Goal: Task Accomplishment & Management: Use online tool/utility

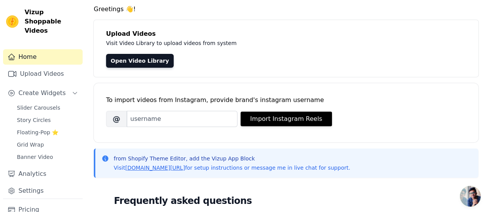
scroll to position [20, 0]
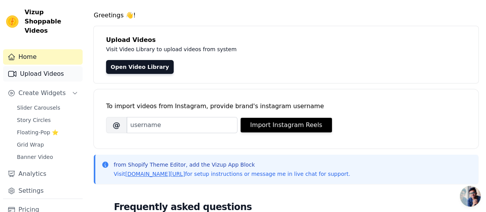
click at [32, 66] on link "Upload Videos" at bounding box center [43, 73] width 80 height 15
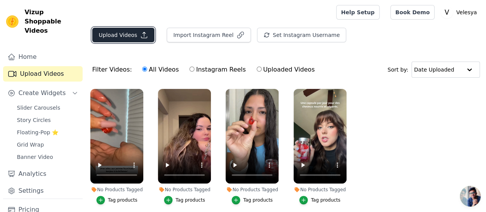
click at [125, 33] on button "Upload Videos" at bounding box center [123, 35] width 62 height 15
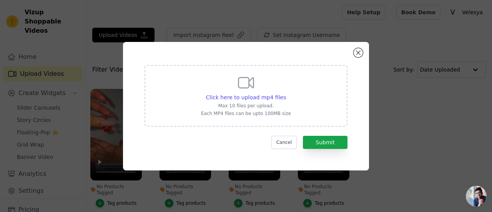
click at [242, 92] on div "Click here to upload mp4 files Max 10 files per upload. Each MP4 files can be u…" at bounding box center [246, 94] width 90 height 43
click at [286, 93] on input "Click here to upload mp4 files Max 10 files per upload. Each MP4 files can be u…" at bounding box center [286, 93] width 0 height 0
type input "C:\fakepath\WhatsApp Video 2025-09-15 at 23.19.19.mp4"
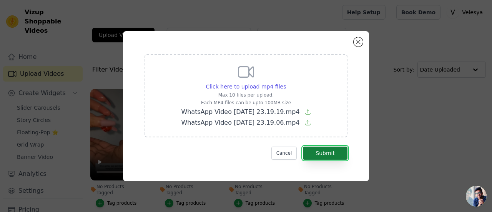
click at [329, 150] on button "Submit" at bounding box center [325, 152] width 45 height 13
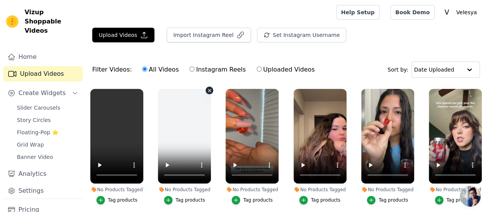
scroll to position [41, 0]
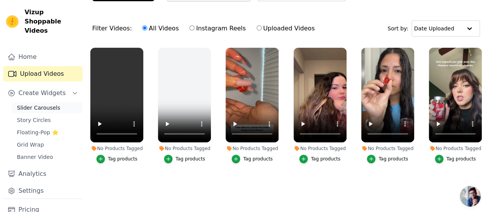
click at [36, 104] on span "Slider Carousels" at bounding box center [38, 108] width 43 height 8
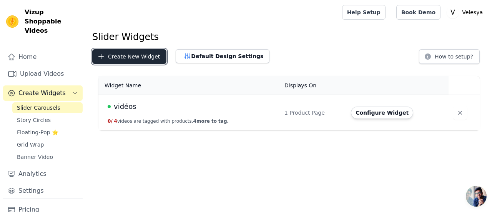
click at [102, 52] on button "Create New Widget" at bounding box center [129, 56] width 74 height 15
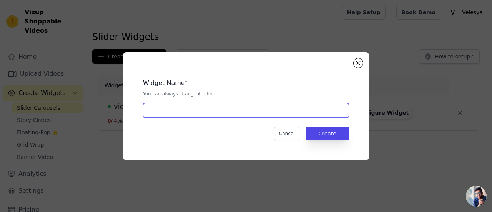
click at [221, 111] on input "text" at bounding box center [246, 110] width 206 height 15
type input "vidéosss"
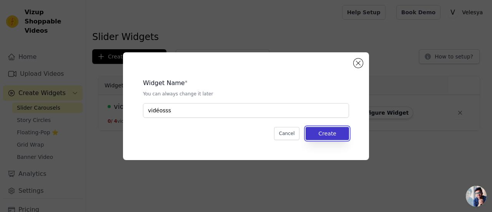
click at [329, 135] on button "Create" at bounding box center [327, 133] width 43 height 13
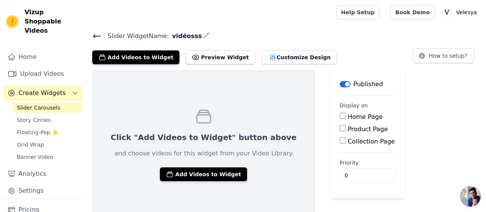
scroll to position [5, 0]
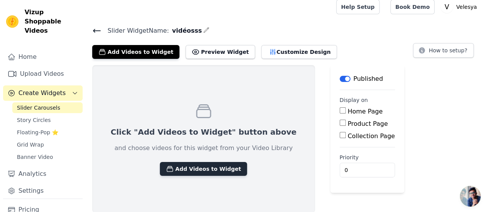
click at [191, 170] on button "Add Videos to Widget" at bounding box center [203, 169] width 87 height 14
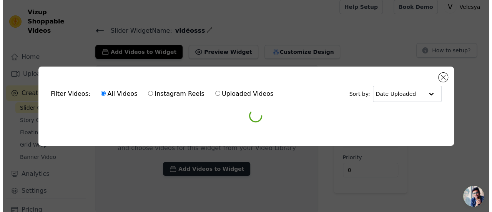
scroll to position [0, 0]
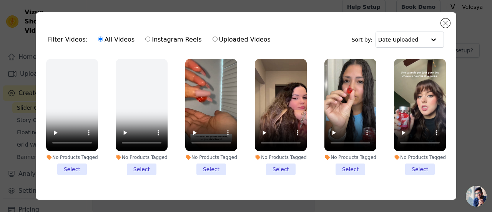
click at [72, 164] on li "No Products Tagged Select" at bounding box center [72, 117] width 52 height 116
click at [0, 0] on input "No Products Tagged Select" at bounding box center [0, 0] width 0 height 0
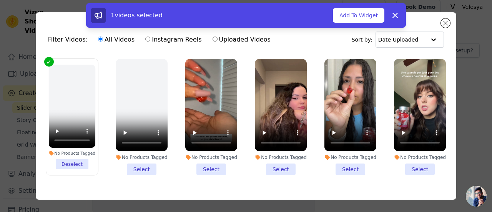
click at [130, 164] on li "No Products Tagged Select" at bounding box center [142, 117] width 52 height 116
click at [0, 0] on input "No Products Tagged Select" at bounding box center [0, 0] width 0 height 0
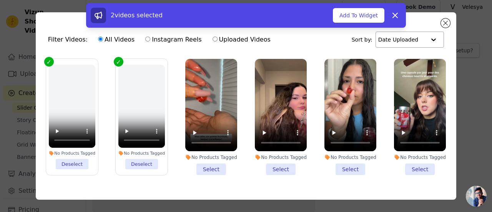
click at [434, 37] on div at bounding box center [433, 39] width 15 height 15
click at [331, 41] on div "Filter Videos: All Videos Instagram Reels Uploaded Videos Sort by: Date Uploaded" at bounding box center [246, 40] width 408 height 30
click at [400, 13] on button "Dismiss" at bounding box center [394, 15] width 15 height 15
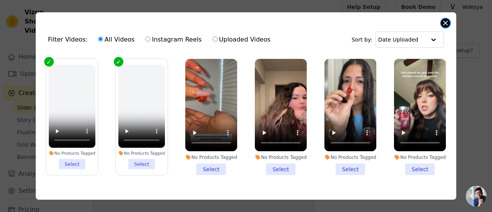
click at [447, 23] on button "Close modal" at bounding box center [445, 22] width 9 height 9
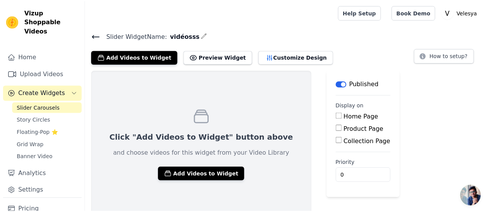
scroll to position [5, 0]
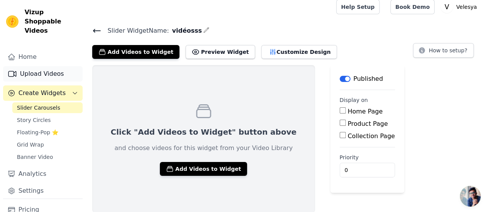
click at [47, 66] on link "Upload Videos" at bounding box center [43, 73] width 80 height 15
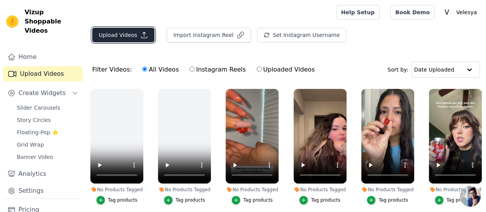
click at [118, 37] on button "Upload Videos" at bounding box center [123, 35] width 62 height 15
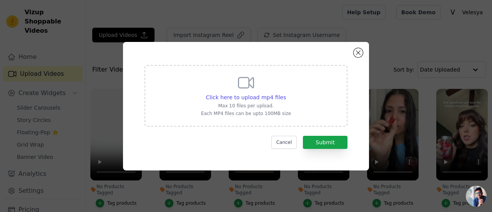
click at [238, 93] on div "Click here to upload mp4 files Max 10 files per upload. Each MP4 files can be u…" at bounding box center [246, 94] width 90 height 43
click at [286, 93] on input "Click here to upload mp4 files Max 10 files per upload. Each MP4 files can be u…" at bounding box center [286, 93] width 0 height 0
type input "C:\fakepath\WhatsApp Video 2025-09-15 at 23.33.43.mp4"
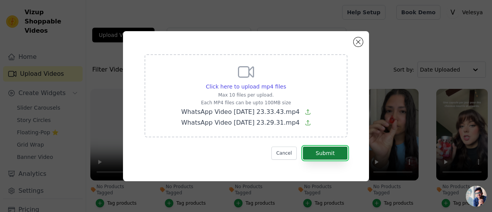
click at [327, 152] on button "Submit" at bounding box center [325, 152] width 45 height 13
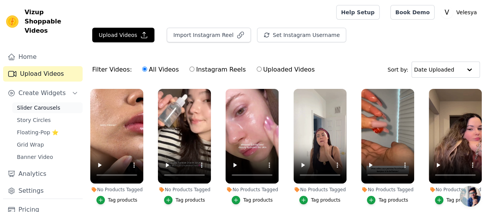
click at [40, 104] on span "Slider Carousels" at bounding box center [38, 108] width 43 height 8
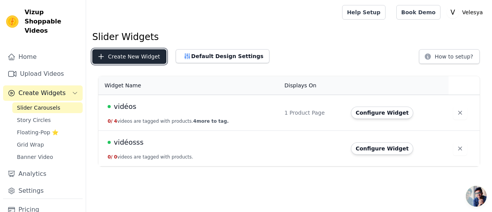
click at [114, 59] on button "Create New Widget" at bounding box center [129, 56] width 74 height 15
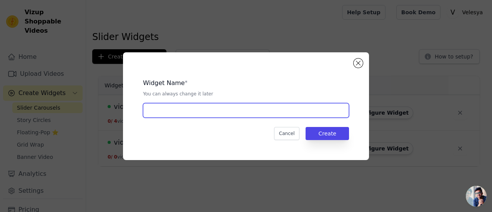
click at [214, 114] on input "text" at bounding box center [246, 110] width 206 height 15
type input "BBBB"
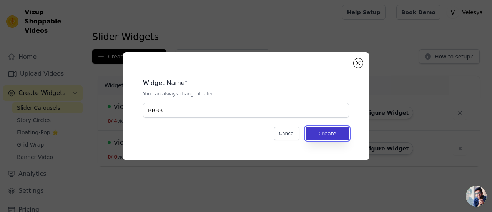
click at [336, 127] on button "Create" at bounding box center [327, 133] width 43 height 13
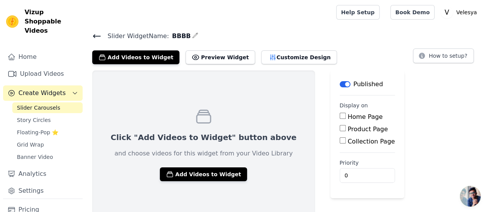
click at [340, 129] on input "Product Page" at bounding box center [343, 128] width 6 height 6
checkbox input "true"
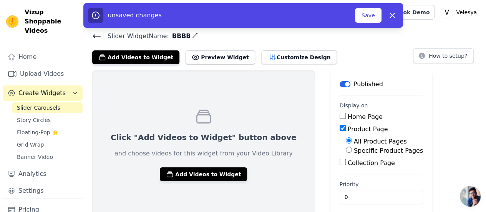
click at [346, 150] on input "Specific Product Pages" at bounding box center [349, 149] width 6 height 6
radio input "true"
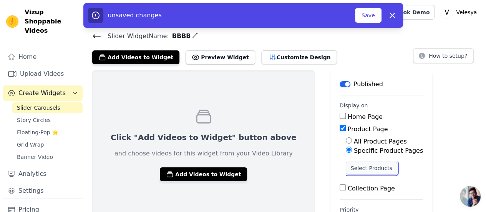
click at [346, 170] on button "Select Products" at bounding box center [372, 167] width 52 height 13
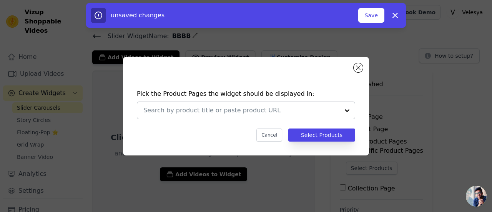
click at [345, 110] on div at bounding box center [346, 110] width 15 height 17
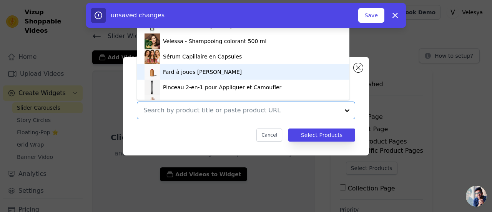
scroll to position [43, 0]
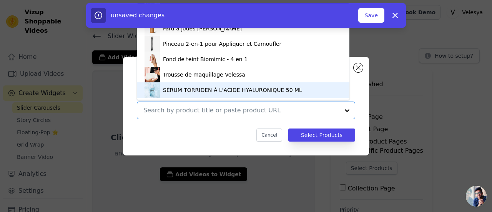
click at [194, 90] on div "SÉRUM TORRIDEN À L'ACIDE HYALURONIQUE 50 ML" at bounding box center [232, 90] width 139 height 8
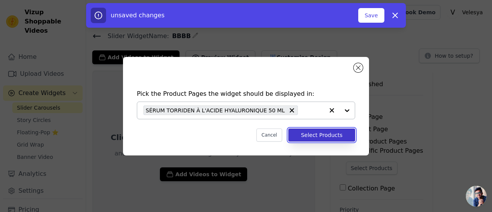
click at [331, 131] on button "Select Products" at bounding box center [321, 134] width 67 height 13
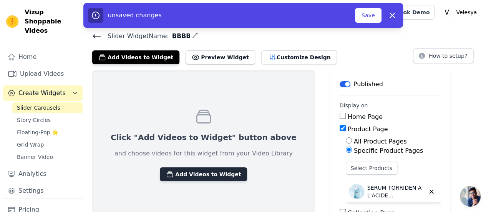
click at [171, 172] on button "Add Videos to Widget" at bounding box center [203, 174] width 87 height 14
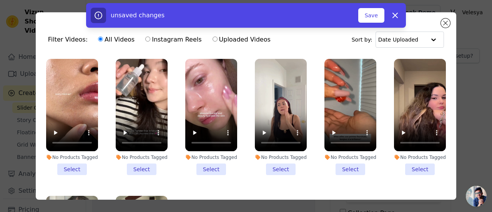
click at [209, 167] on li "No Products Tagged Select" at bounding box center [211, 117] width 52 height 116
click at [0, 0] on input "No Products Tagged Select" at bounding box center [0, 0] width 0 height 0
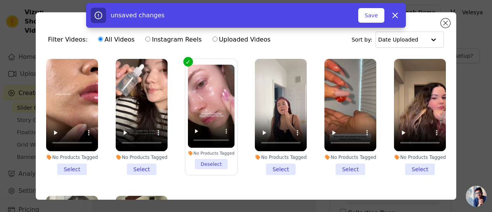
click at [135, 164] on li "No Products Tagged Select" at bounding box center [142, 117] width 52 height 116
click at [0, 0] on input "No Products Tagged Select" at bounding box center [0, 0] width 0 height 0
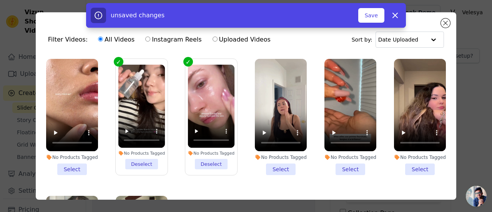
click at [75, 162] on li "No Products Tagged Select" at bounding box center [72, 117] width 52 height 116
click at [0, 0] on input "No Products Tagged Select" at bounding box center [0, 0] width 0 height 0
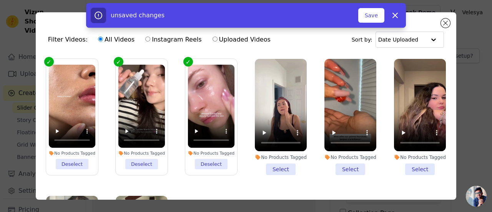
click at [271, 166] on li "No Products Tagged Select" at bounding box center [281, 117] width 52 height 116
click at [0, 0] on input "No Products Tagged Select" at bounding box center [0, 0] width 0 height 0
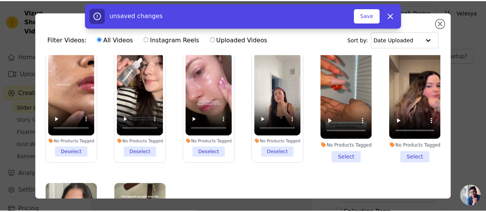
scroll to position [0, 0]
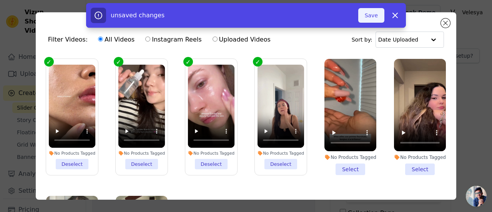
click at [379, 20] on button "Save" at bounding box center [371, 15] width 26 height 15
click at [365, 17] on button "Save" at bounding box center [371, 15] width 26 height 15
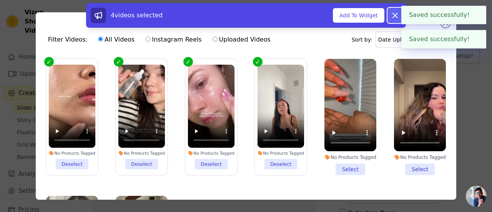
click at [399, 14] on icon at bounding box center [395, 15] width 9 height 9
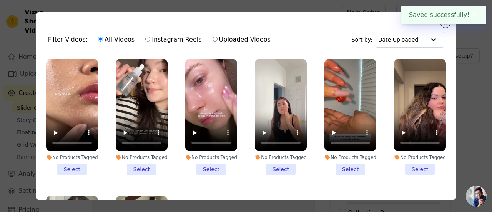
click at [75, 165] on li "No Products Tagged Select" at bounding box center [72, 117] width 52 height 116
click at [0, 0] on input "No Products Tagged Select" at bounding box center [0, 0] width 0 height 0
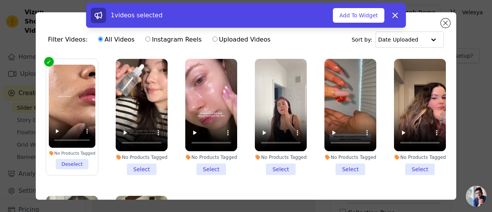
click at [141, 167] on li "No Products Tagged Select" at bounding box center [142, 117] width 52 height 116
click at [0, 0] on input "No Products Tagged Select" at bounding box center [0, 0] width 0 height 0
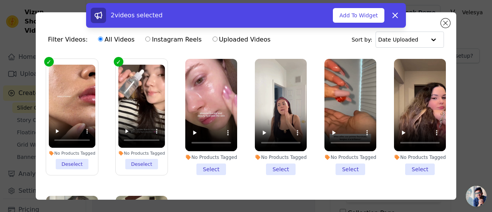
click at [198, 166] on li "No Products Tagged Select" at bounding box center [211, 117] width 52 height 116
click at [0, 0] on input "No Products Tagged Select" at bounding box center [0, 0] width 0 height 0
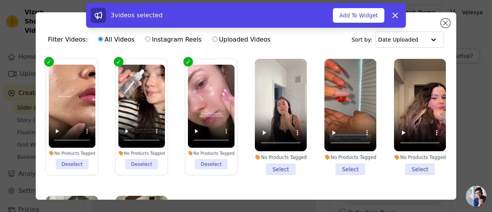
click at [270, 164] on li "No Products Tagged Select" at bounding box center [281, 117] width 52 height 116
click at [0, 0] on input "No Products Tagged Select" at bounding box center [0, 0] width 0 height 0
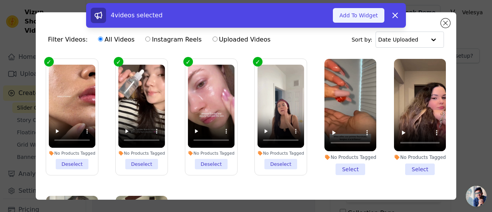
click at [355, 13] on button "Add To Widget" at bounding box center [359, 15] width 52 height 15
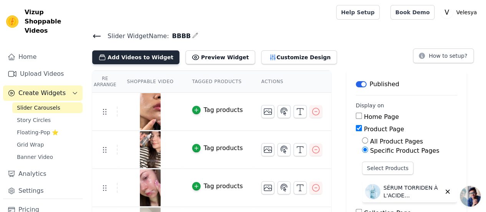
click at [121, 55] on button "Add Videos to Widget" at bounding box center [135, 57] width 87 height 14
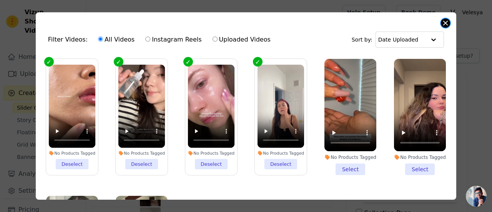
click at [447, 25] on button "Close modal" at bounding box center [445, 22] width 9 height 9
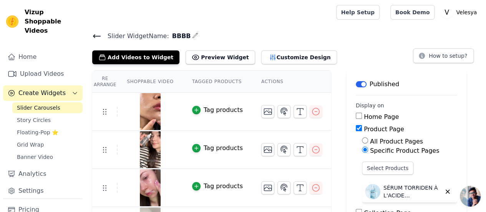
scroll to position [56, 0]
